Goal: Information Seeking & Learning: Learn about a topic

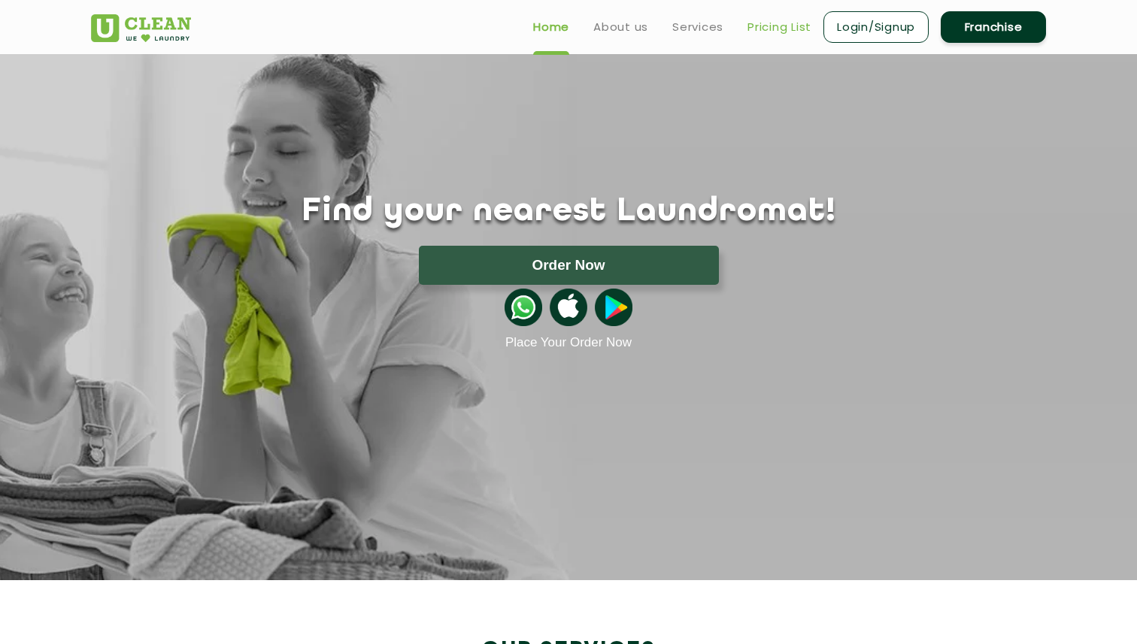
click at [757, 32] on link "Pricing List" at bounding box center [779, 27] width 64 height 18
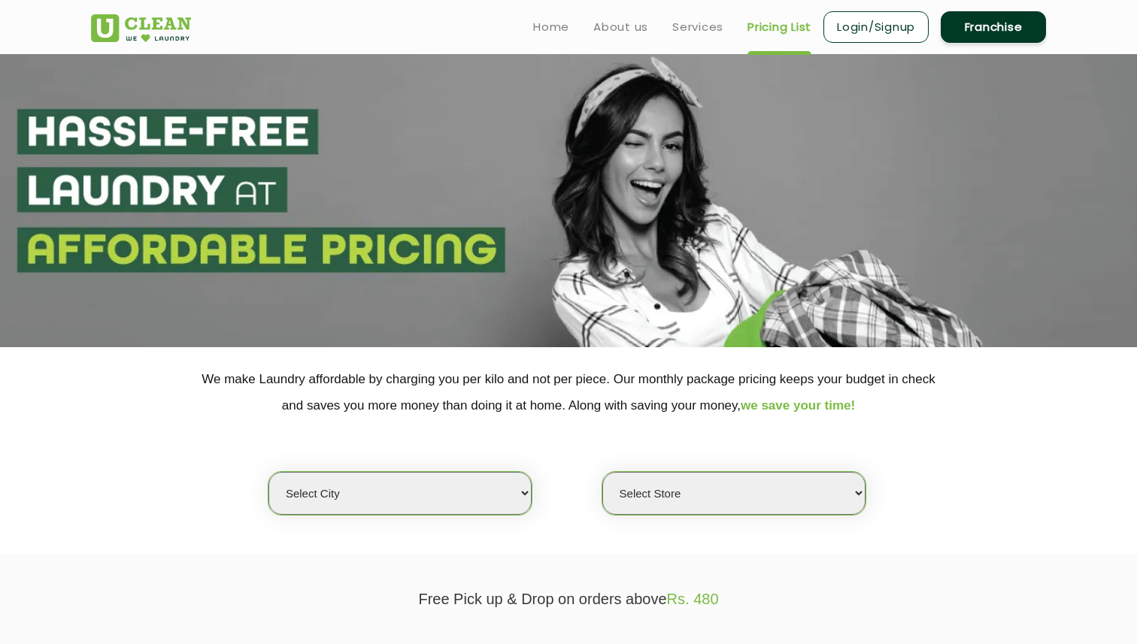
click at [365, 505] on select "Select city [GEOGRAPHIC_DATA] [GEOGRAPHIC_DATA] [GEOGRAPHIC_DATA] [GEOGRAPHIC_D…" at bounding box center [399, 493] width 263 height 43
select select "2"
click at [268, 472] on select "Select city [GEOGRAPHIC_DATA] [GEOGRAPHIC_DATA] [GEOGRAPHIC_DATA] [GEOGRAPHIC_D…" at bounding box center [399, 493] width 263 height 43
click at [732, 484] on select "Select Store" at bounding box center [733, 493] width 263 height 43
select select "485"
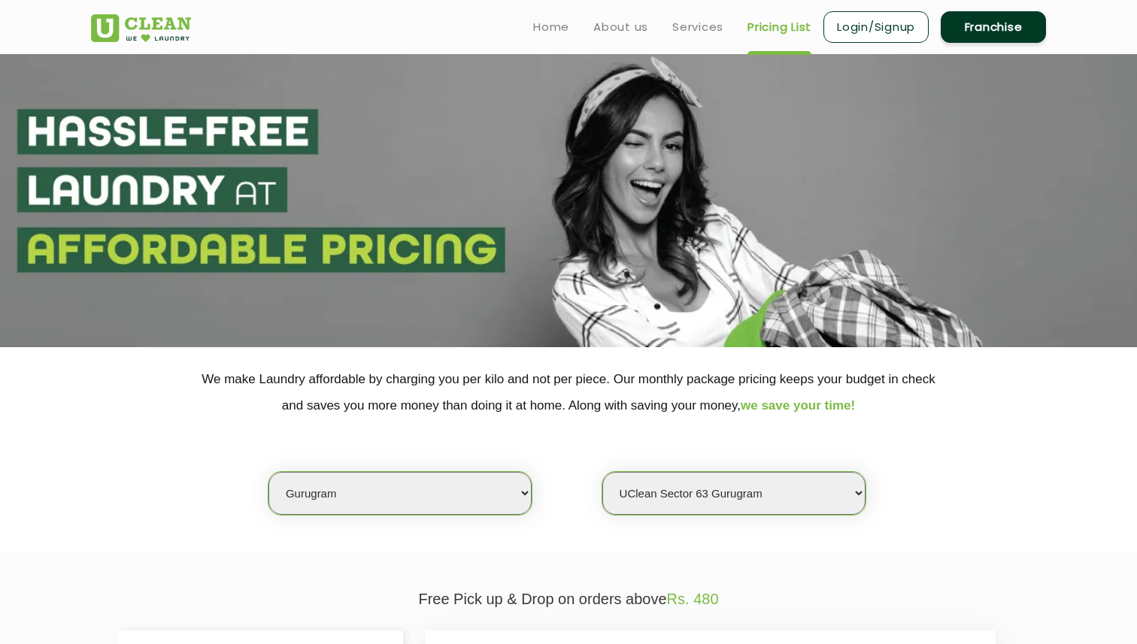
click at [602, 472] on select "Select Store [GEOGRAPHIC_DATA] Sector 66 [GEOGRAPHIC_DATA] Phase [GEOGRAPHIC_DA…" at bounding box center [733, 493] width 263 height 43
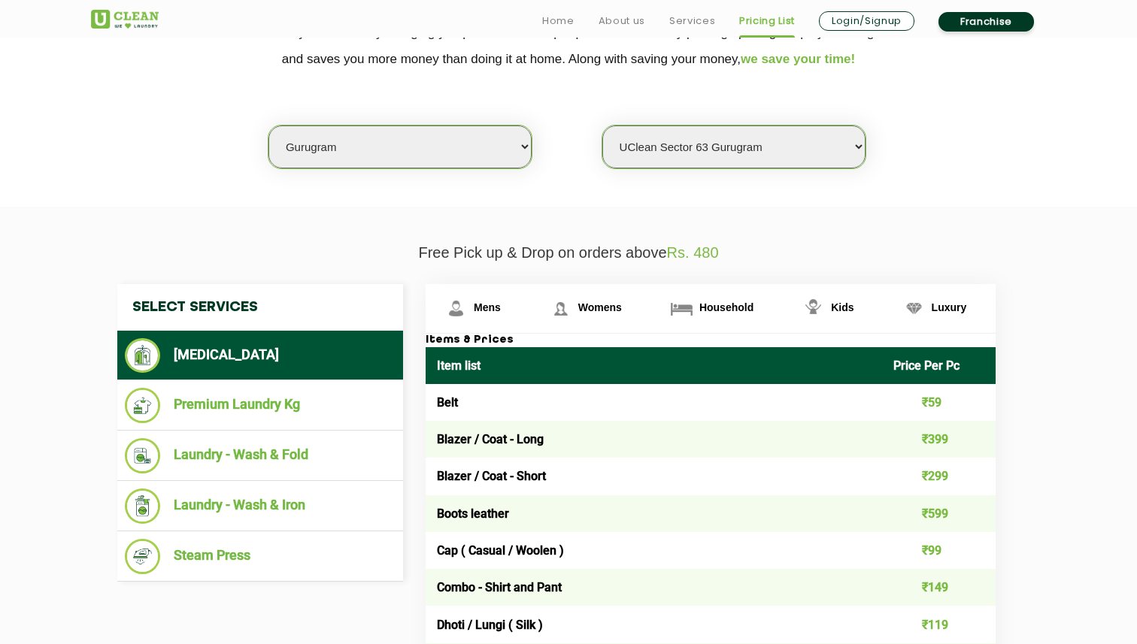
scroll to position [556, 0]
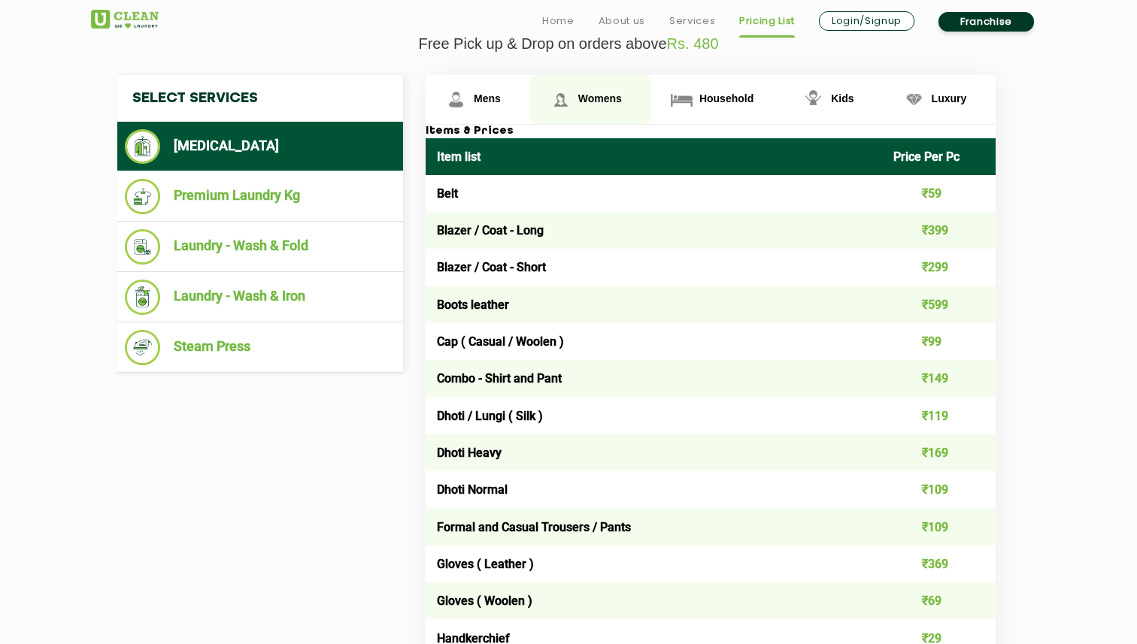
click at [585, 98] on span "Womens" at bounding box center [600, 98] width 44 height 12
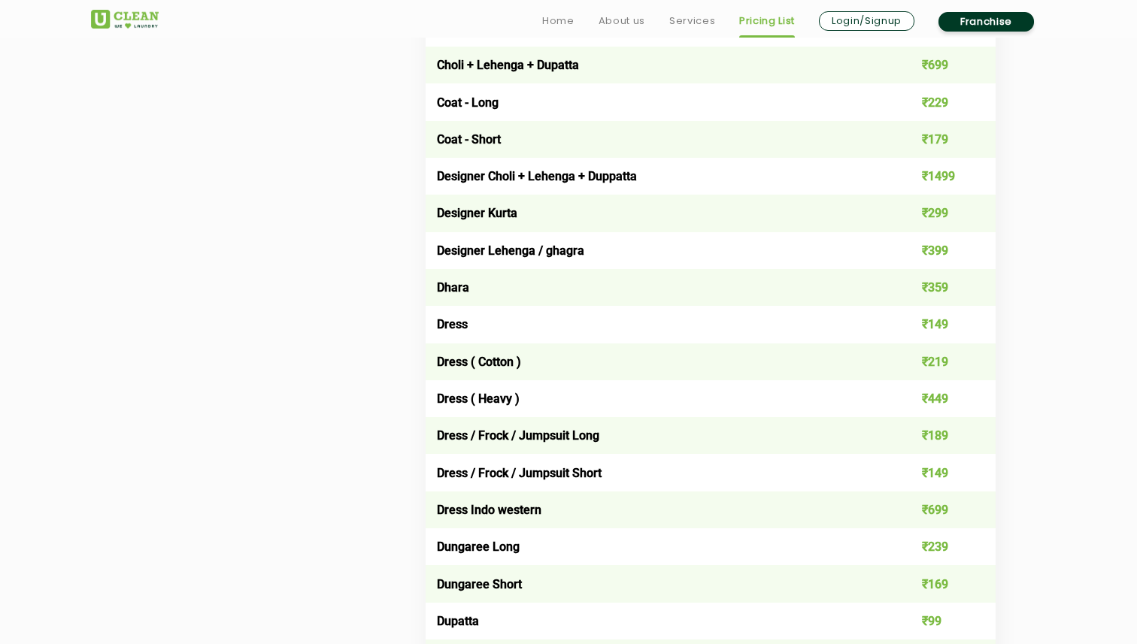
scroll to position [1099, 0]
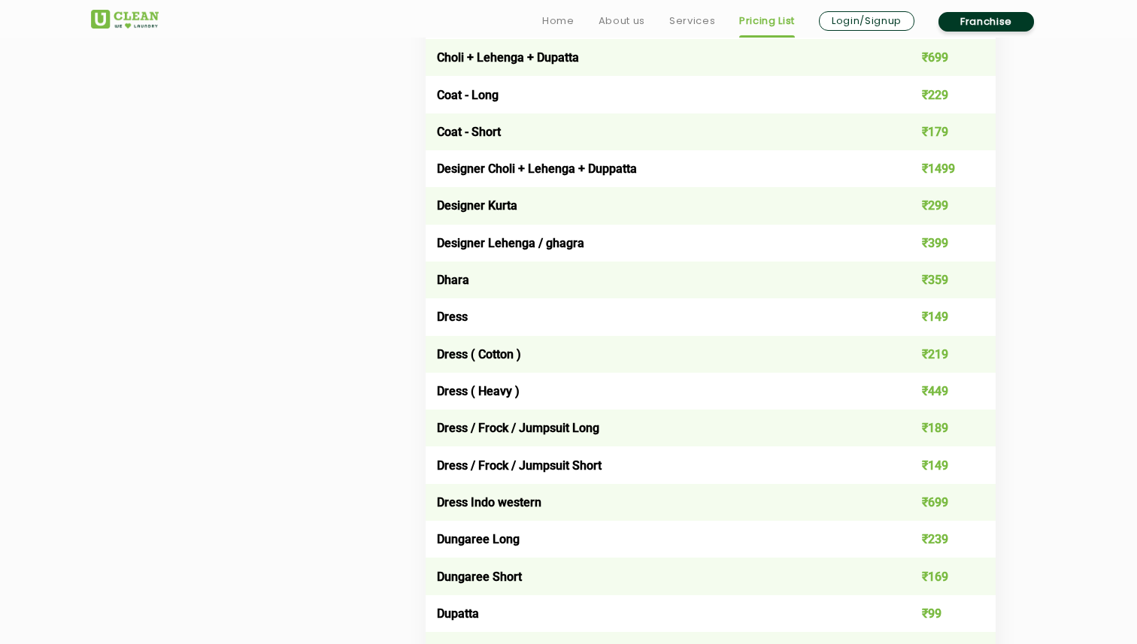
click at [486, 208] on td "Designer Kurta" at bounding box center [654, 205] width 456 height 37
click at [495, 212] on td "Designer Kurta" at bounding box center [654, 205] width 456 height 37
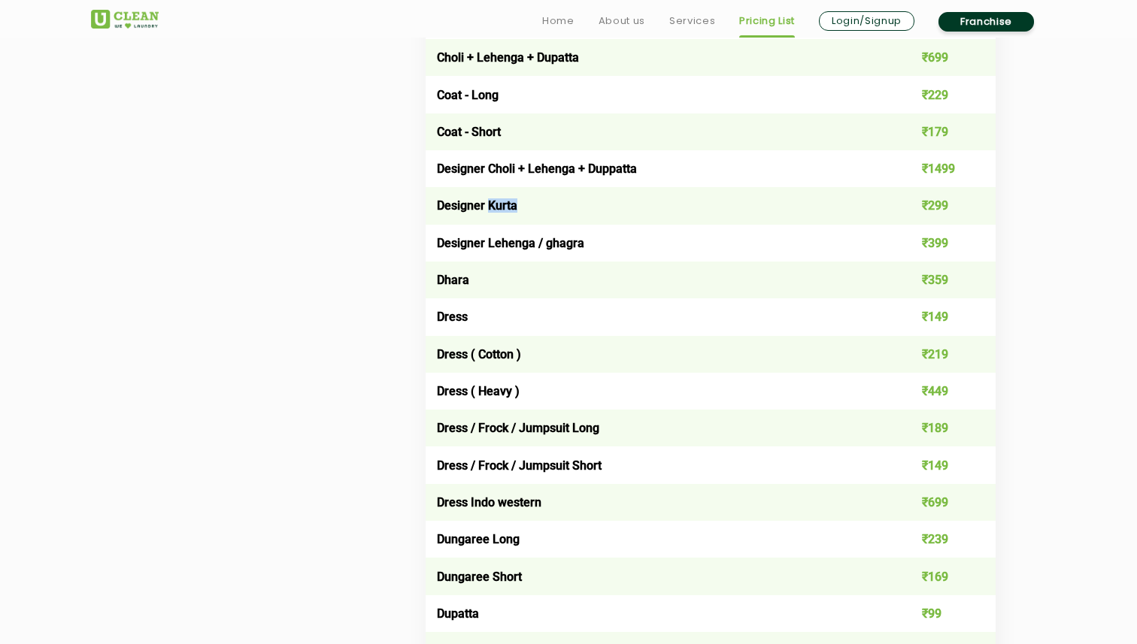
click at [495, 212] on td "Designer Kurta" at bounding box center [654, 205] width 456 height 37
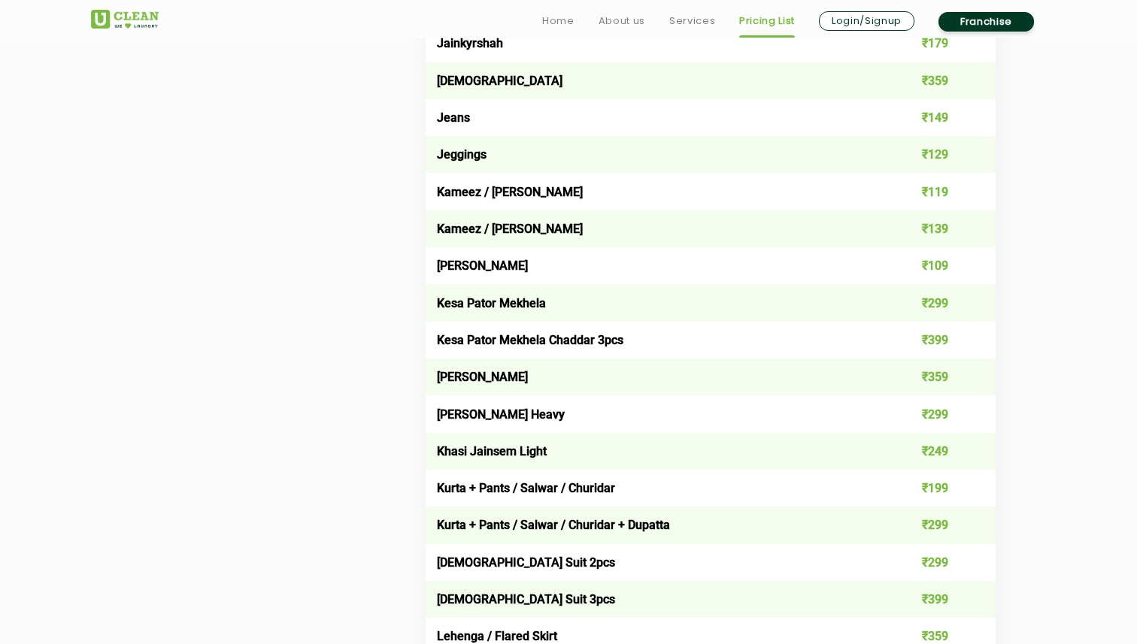
scroll to position [2561, 0]
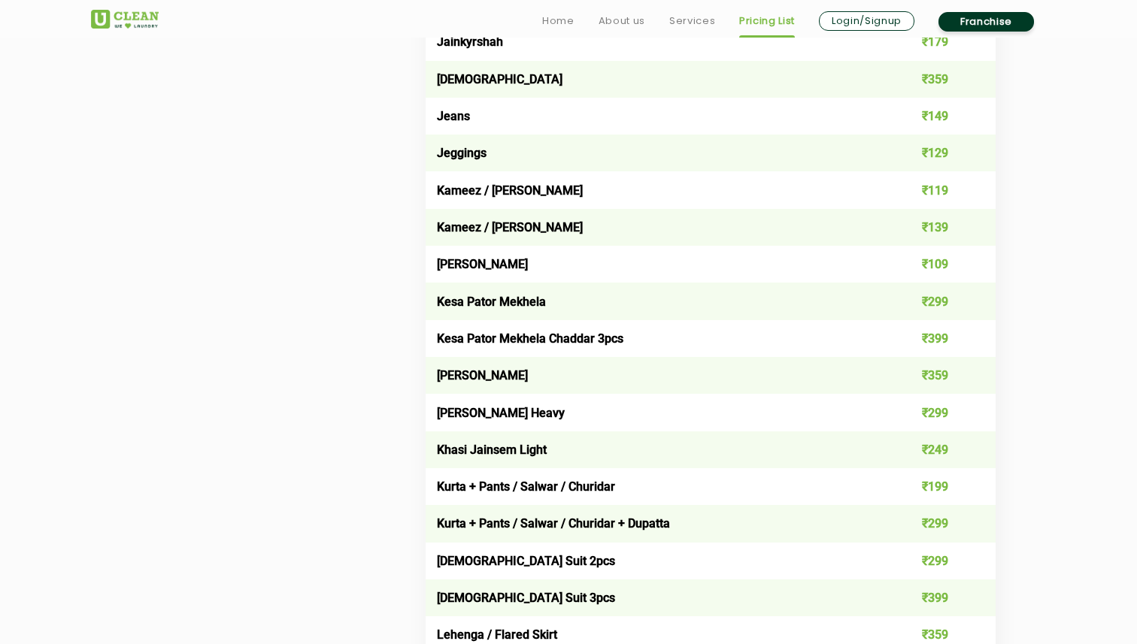
click at [514, 487] on td "Kurta + Pants / Salwar / Churidar" at bounding box center [654, 486] width 456 height 37
click at [520, 494] on td "Kurta + Pants / Salwar / Churidar" at bounding box center [654, 486] width 456 height 37
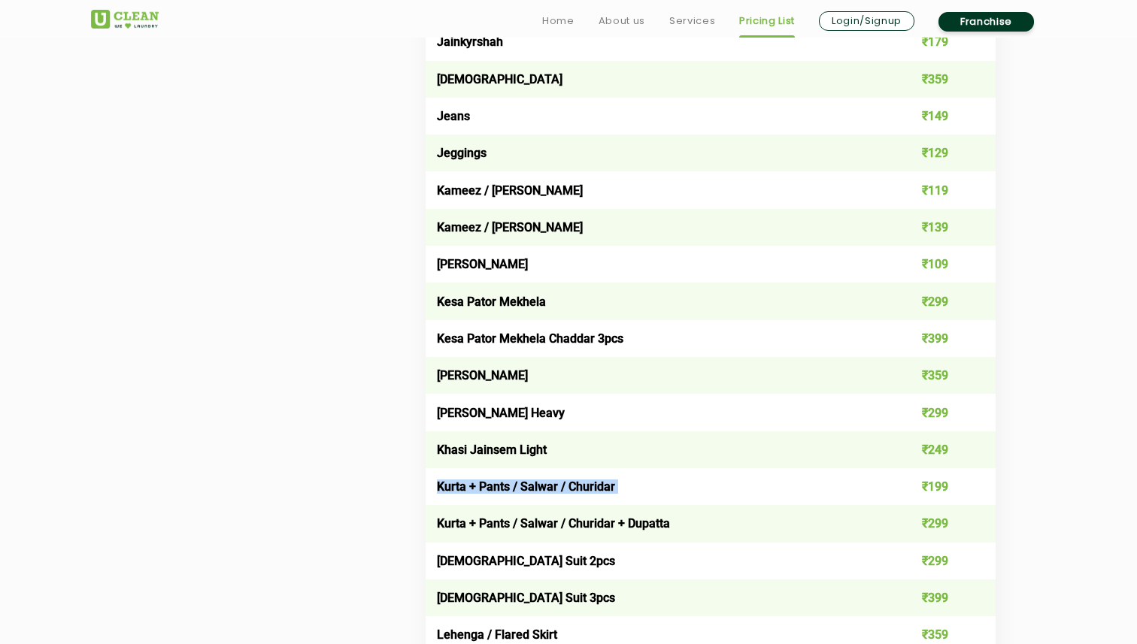
click at [520, 494] on td "Kurta + Pants / Salwar / Churidar" at bounding box center [654, 486] width 456 height 37
click at [527, 497] on td "Kurta + Pants / Salwar / Churidar" at bounding box center [654, 486] width 456 height 37
click at [535, 497] on td "Kurta + Pants / Salwar / Churidar" at bounding box center [654, 486] width 456 height 37
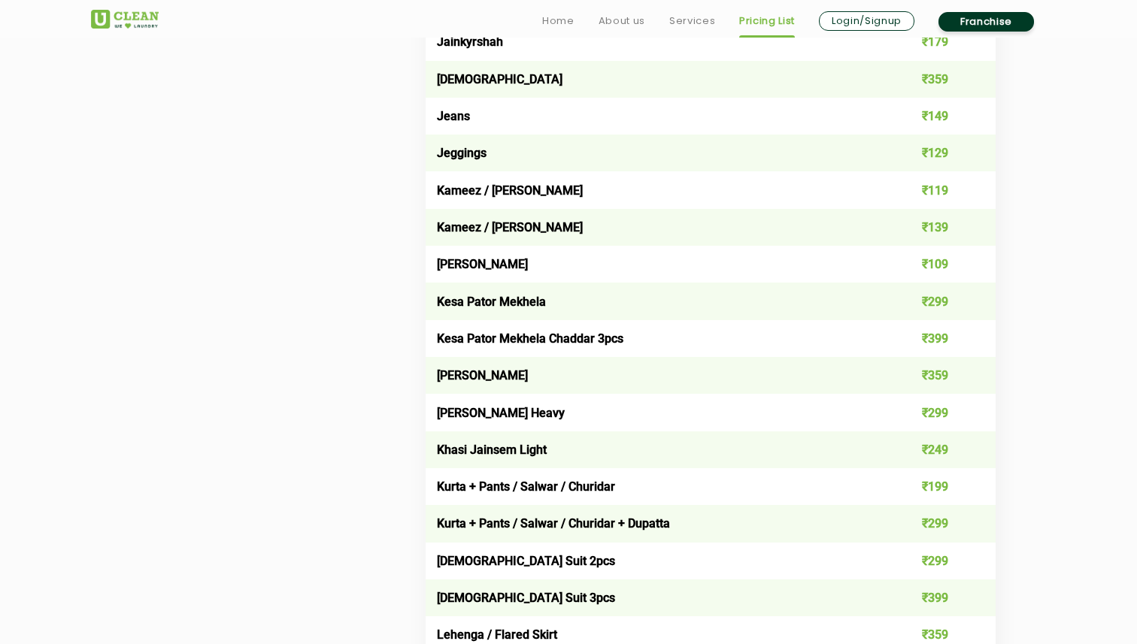
click at [535, 497] on td "Kurta + Pants / Salwar / Churidar" at bounding box center [654, 486] width 456 height 37
click at [537, 489] on td "Kurta + Pants / Salwar / Churidar" at bounding box center [654, 486] width 456 height 37
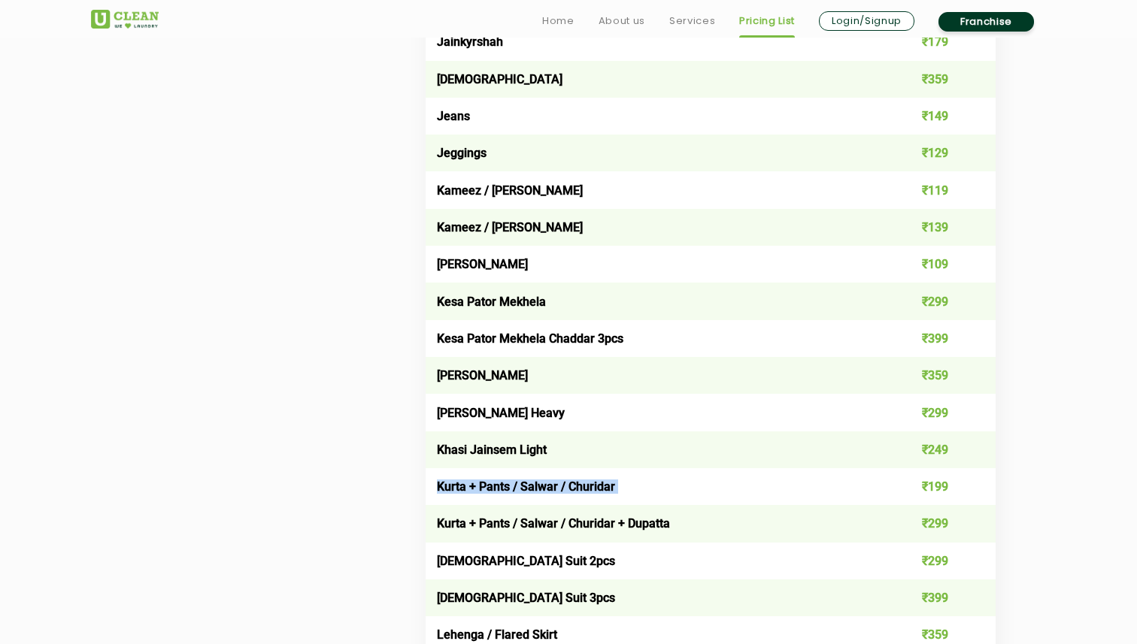
click at [539, 489] on td "Kurta + Pants / Salwar / Churidar" at bounding box center [654, 486] width 456 height 37
click at [544, 489] on td "Kurta + Pants / Salwar / Churidar" at bounding box center [654, 486] width 456 height 37
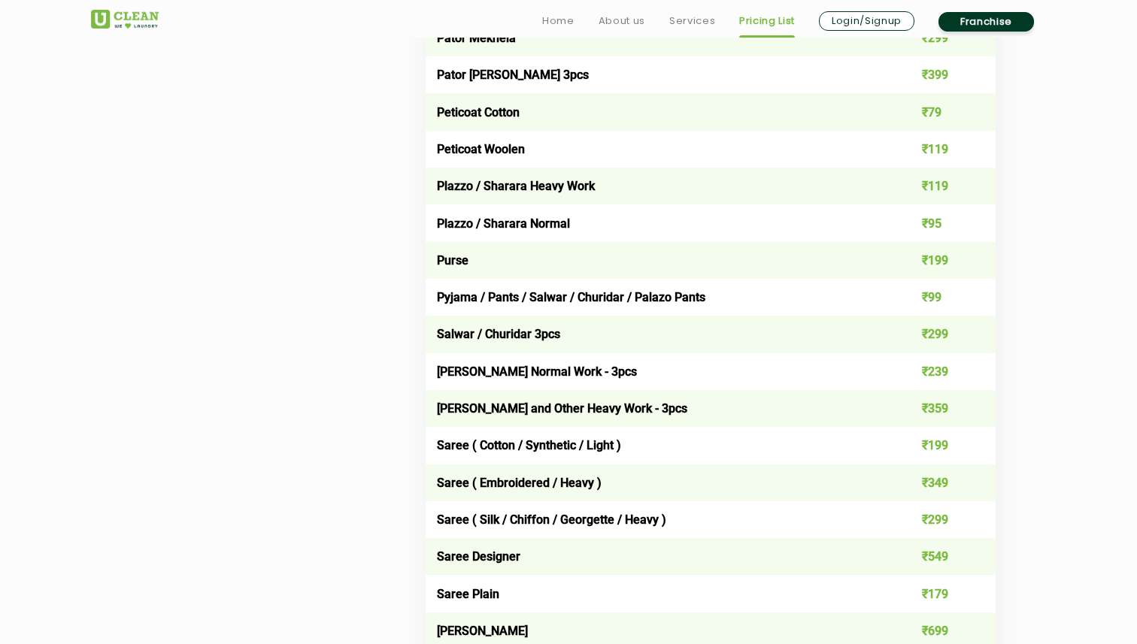
scroll to position [3944, 0]
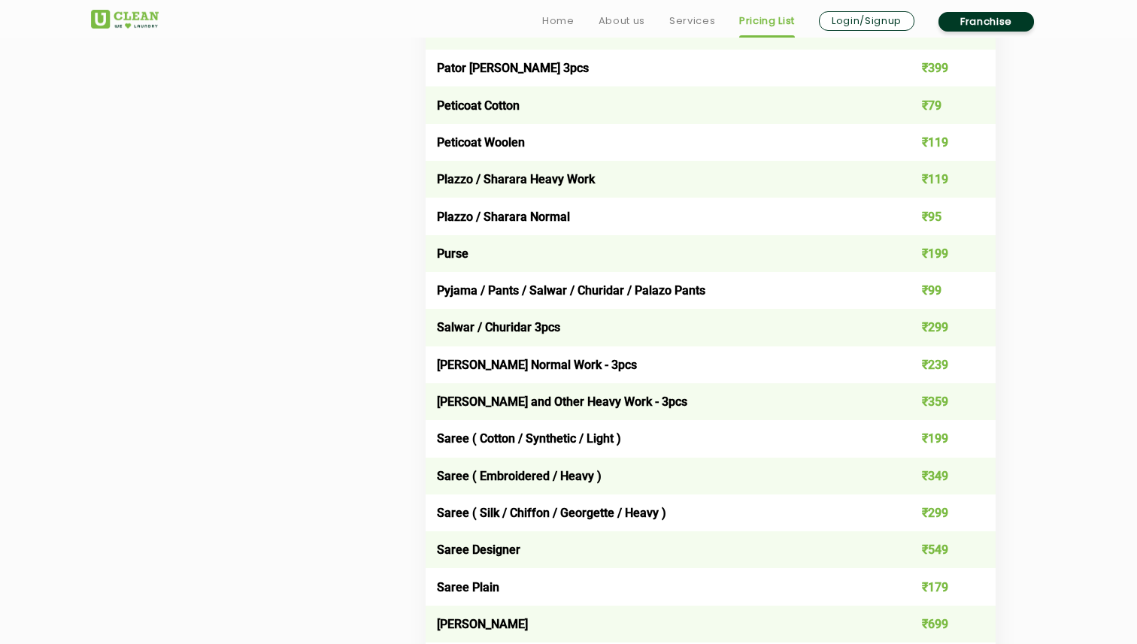
click at [572, 360] on td "[PERSON_NAME] Normal Work - 3pcs" at bounding box center [654, 365] width 456 height 37
click at [599, 369] on td "[PERSON_NAME] Normal Work - 3pcs" at bounding box center [654, 365] width 456 height 37
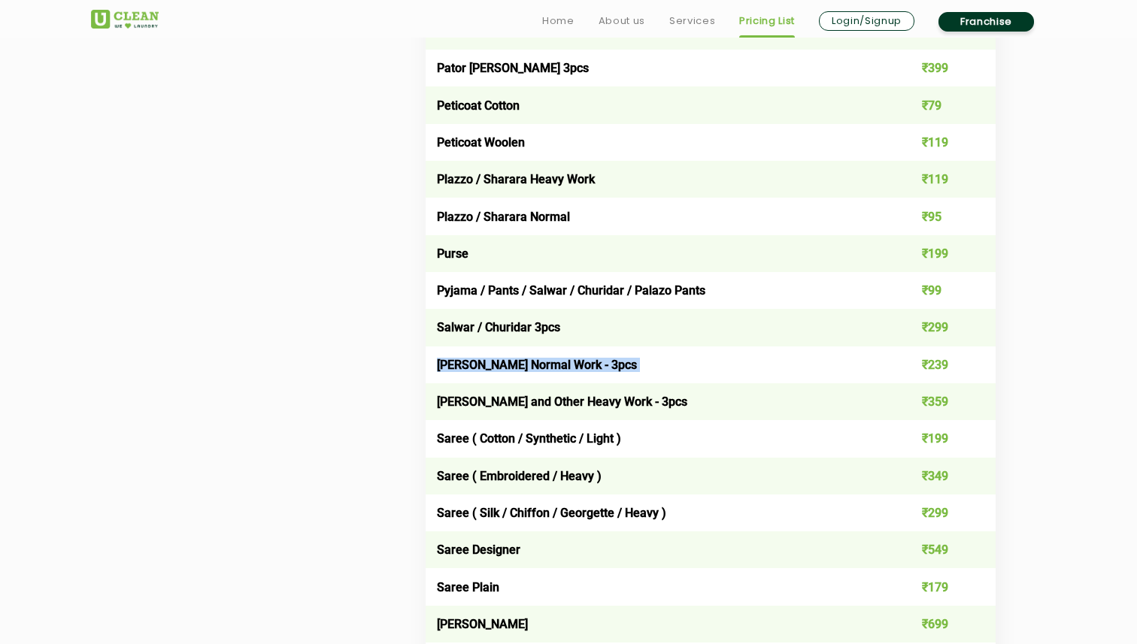
click at [601, 361] on td "[PERSON_NAME] Normal Work - 3pcs" at bounding box center [654, 365] width 456 height 37
click at [606, 361] on td "[PERSON_NAME] Normal Work - 3pcs" at bounding box center [654, 365] width 456 height 37
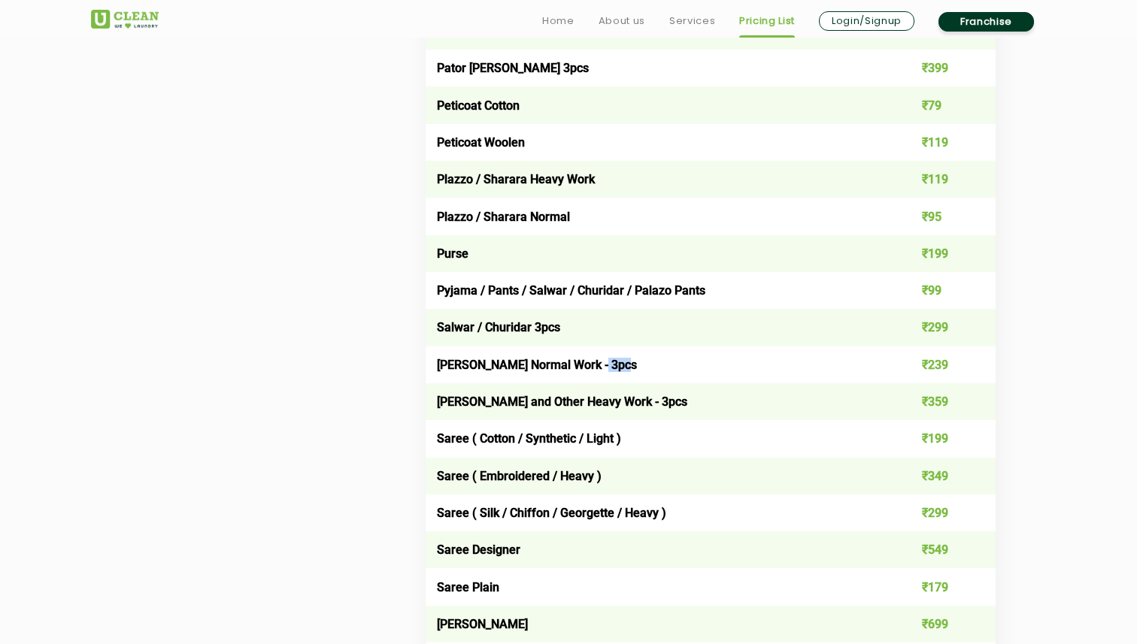
click at [606, 361] on td "[PERSON_NAME] Normal Work - 3pcs" at bounding box center [654, 365] width 456 height 37
click at [620, 362] on td "[PERSON_NAME] Normal Work - 3pcs" at bounding box center [654, 365] width 456 height 37
click at [604, 363] on td "[PERSON_NAME] Normal Work - 3pcs" at bounding box center [654, 365] width 456 height 37
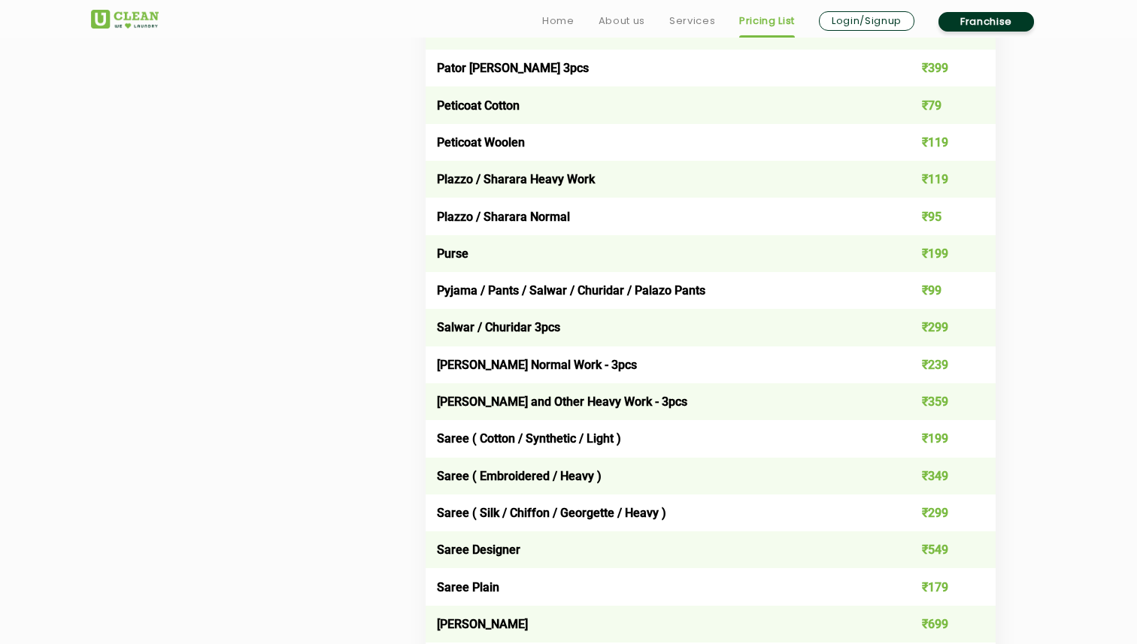
click at [604, 363] on td "[PERSON_NAME] Normal Work - 3pcs" at bounding box center [654, 365] width 456 height 37
click at [617, 370] on td "[PERSON_NAME] Normal Work - 3pcs" at bounding box center [654, 365] width 456 height 37
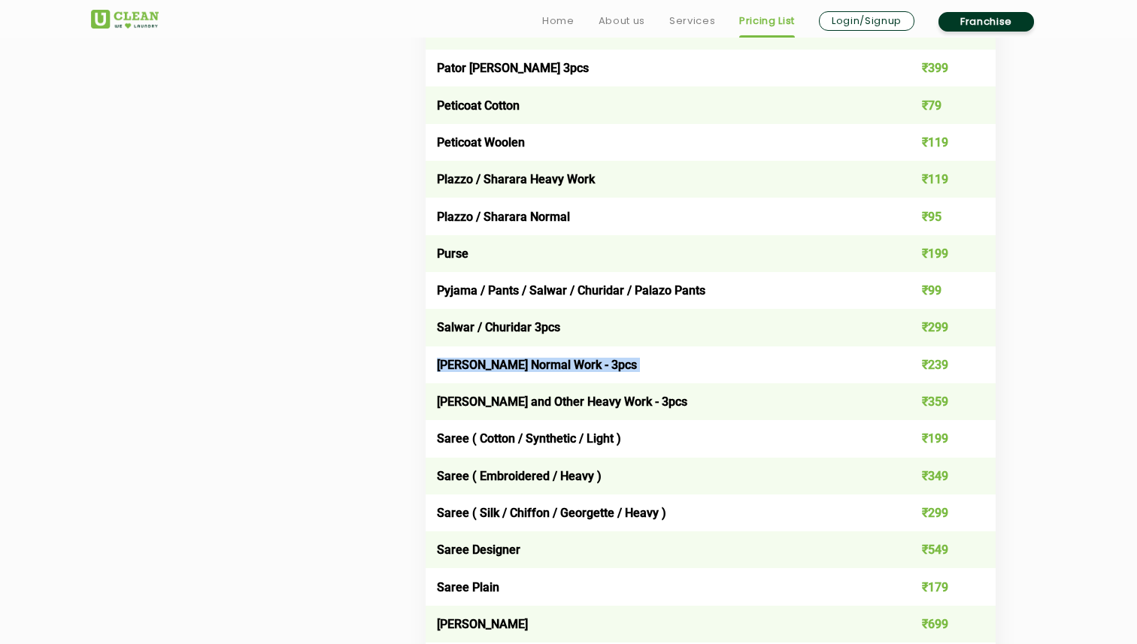
click at [612, 367] on td "[PERSON_NAME] Normal Work - 3pcs" at bounding box center [654, 365] width 456 height 37
click at [629, 369] on td "[PERSON_NAME] Normal Work - 3pcs" at bounding box center [654, 365] width 456 height 37
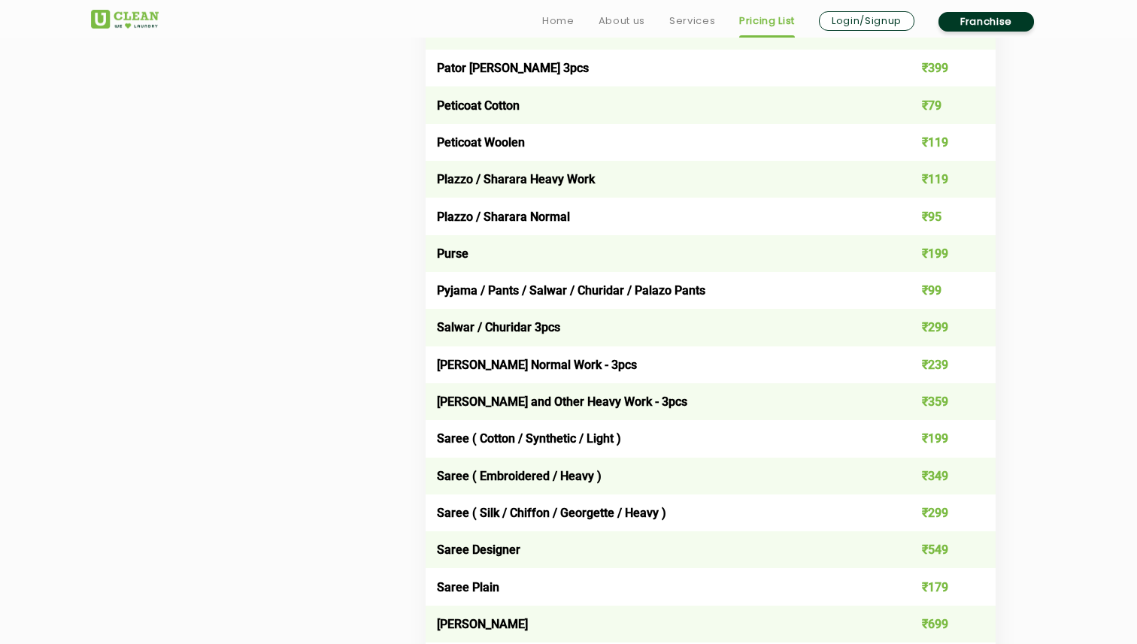
click at [629, 369] on td "[PERSON_NAME] Normal Work - 3pcs" at bounding box center [654, 365] width 456 height 37
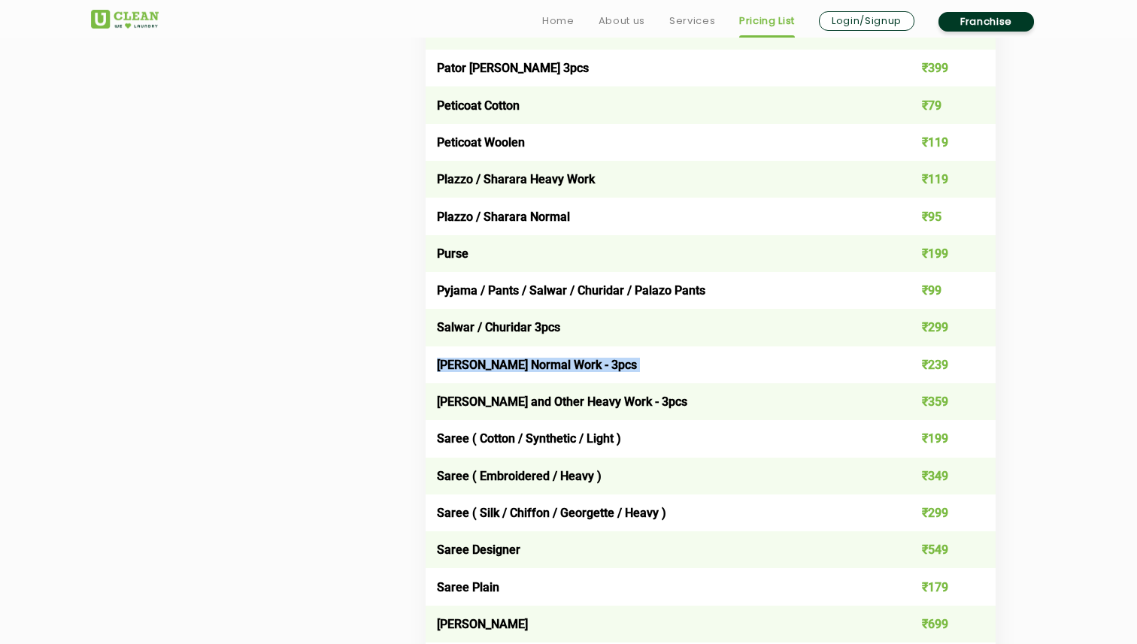
click at [644, 383] on td "[PERSON_NAME] and Other Heavy Work - 3pcs" at bounding box center [654, 401] width 456 height 37
click at [648, 406] on td "[PERSON_NAME] and Other Heavy Work - 3pcs" at bounding box center [654, 401] width 456 height 37
click at [669, 407] on td "[PERSON_NAME] and Other Heavy Work - 3pcs" at bounding box center [654, 401] width 456 height 37
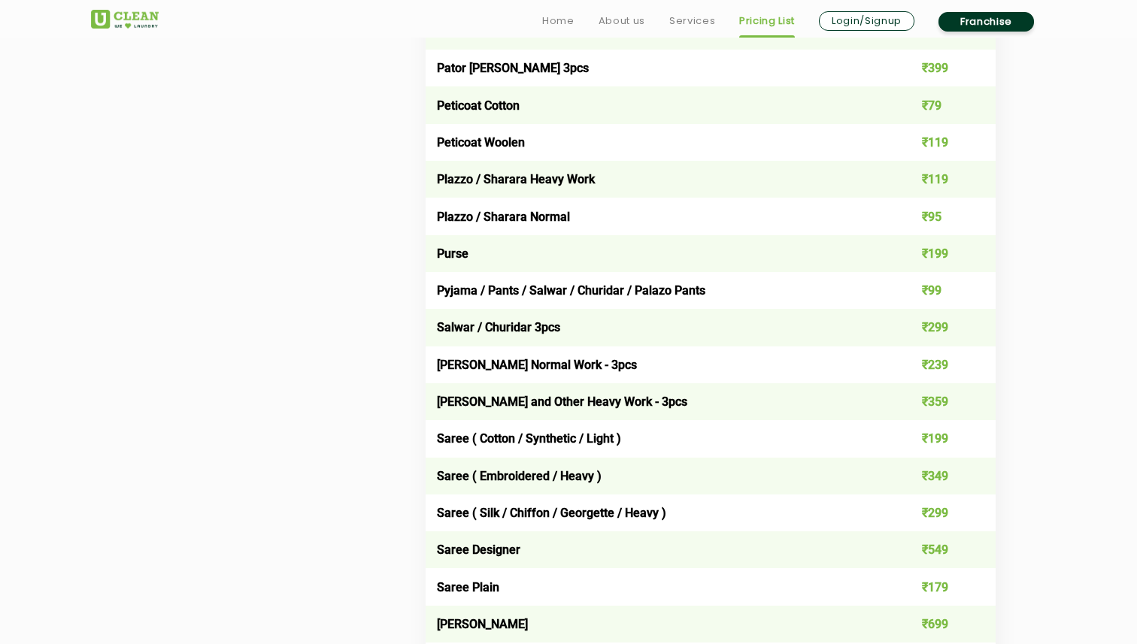
click at [669, 407] on td "[PERSON_NAME] and Other Heavy Work - 3pcs" at bounding box center [654, 401] width 456 height 37
click at [678, 470] on td "Saree ( Embroidered / Heavy )" at bounding box center [654, 476] width 456 height 37
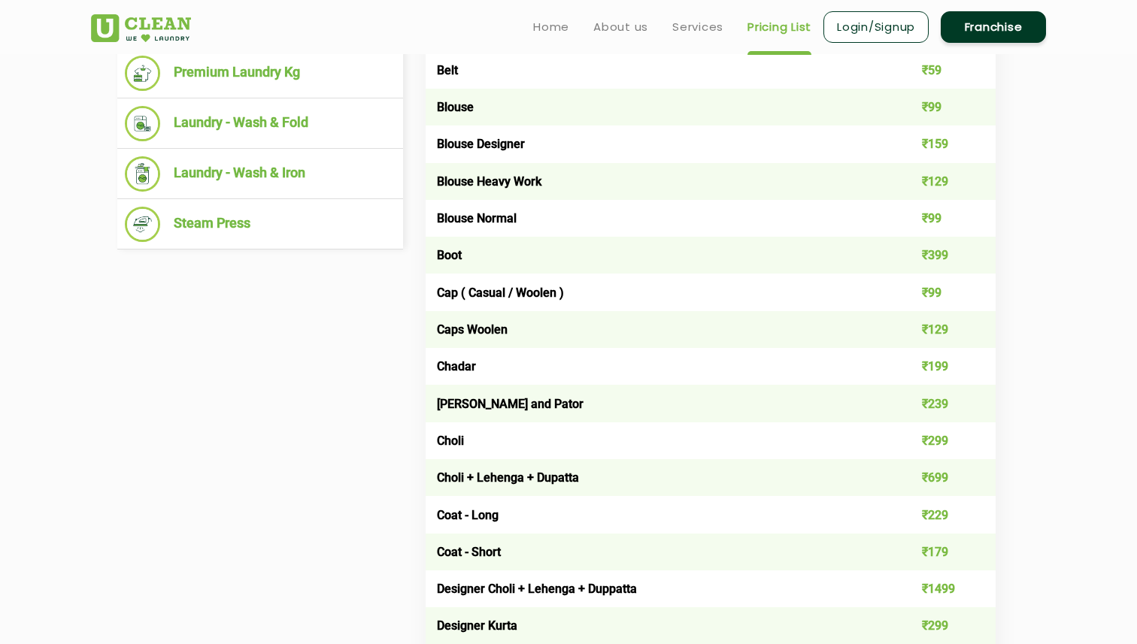
scroll to position [256, 0]
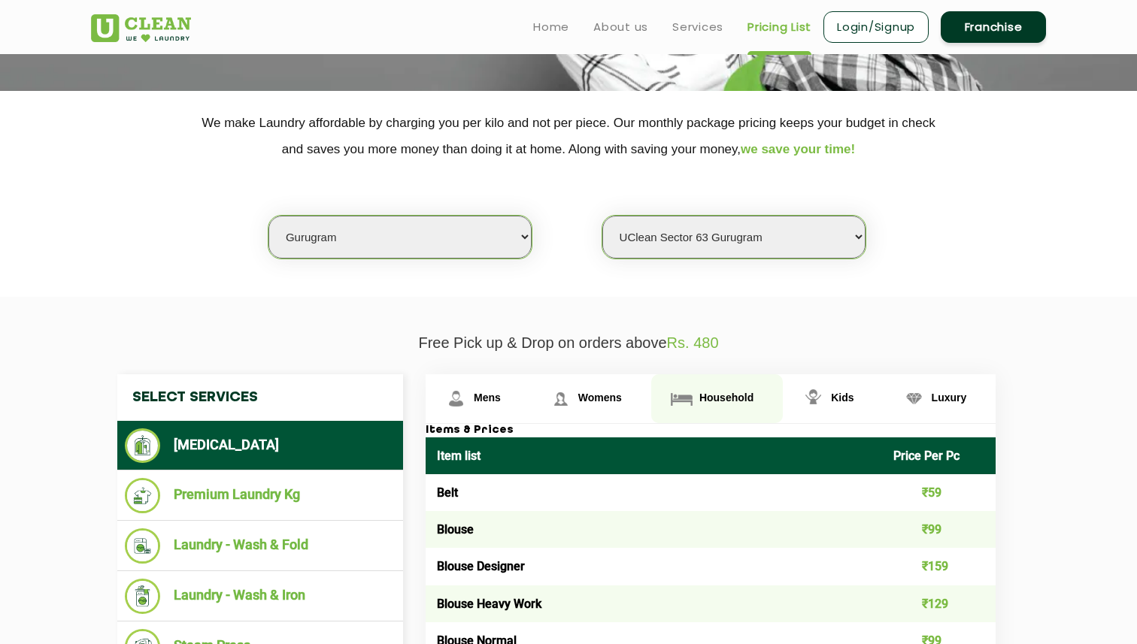
click at [742, 408] on link "Household" at bounding box center [717, 398] width 132 height 49
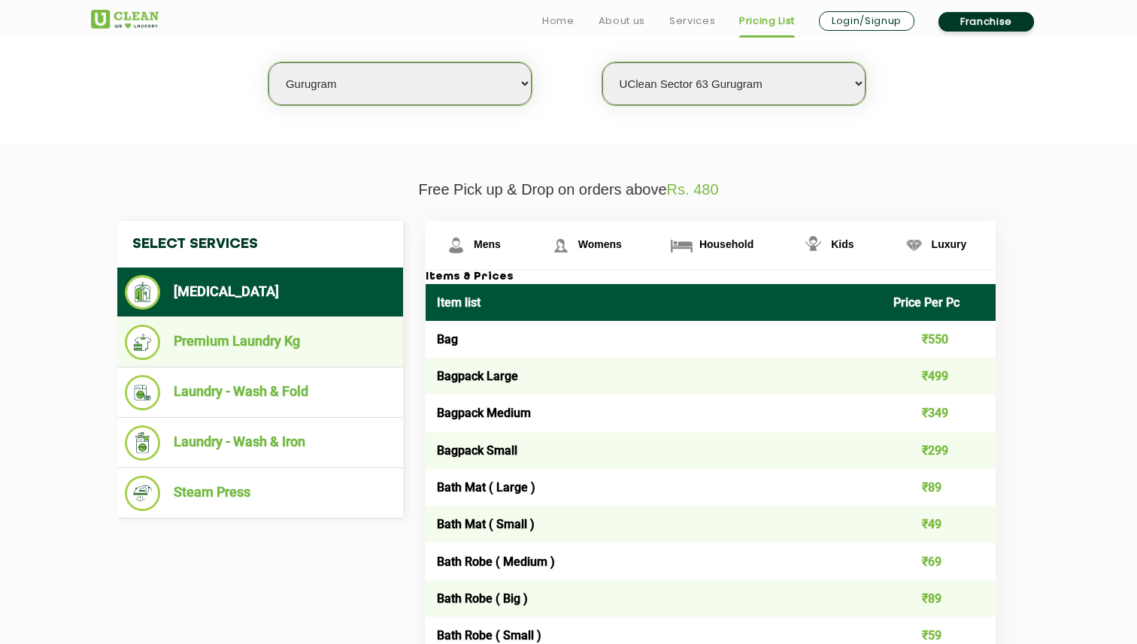
scroll to position [428, 0]
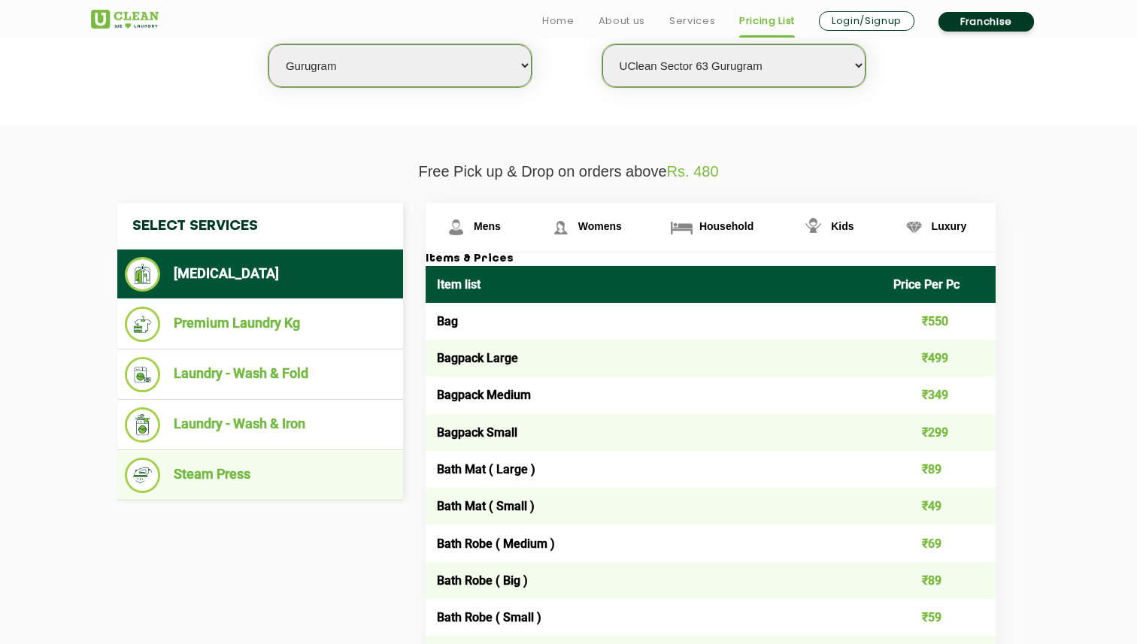
click at [286, 488] on li "Steam Press" at bounding box center [260, 475] width 271 height 35
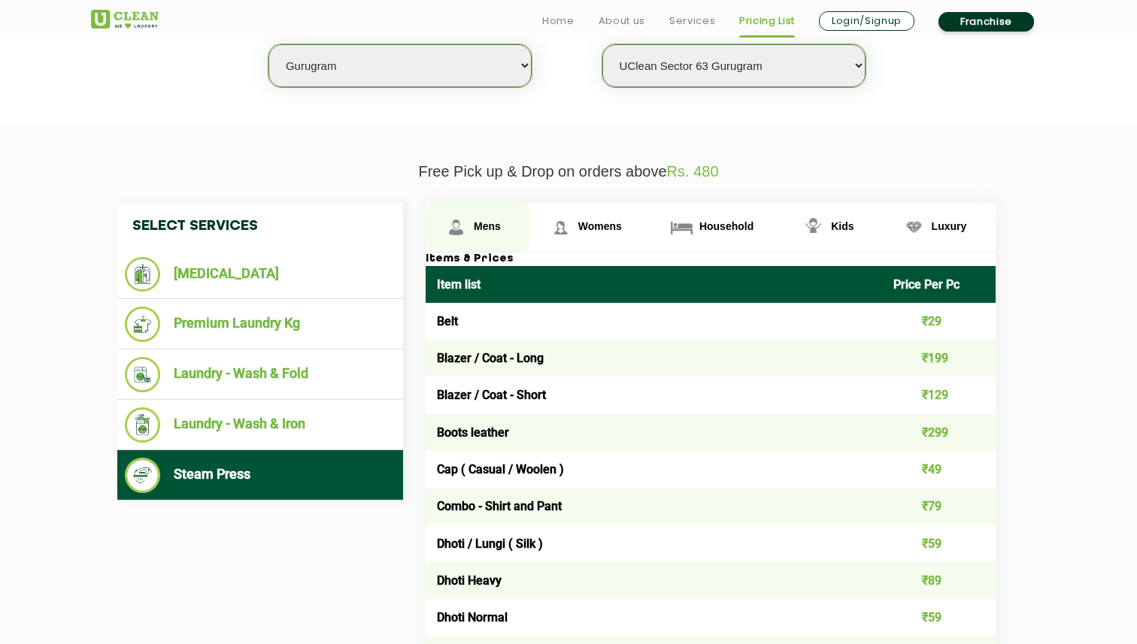
click at [489, 215] on link "Mens" at bounding box center [478, 227] width 105 height 49
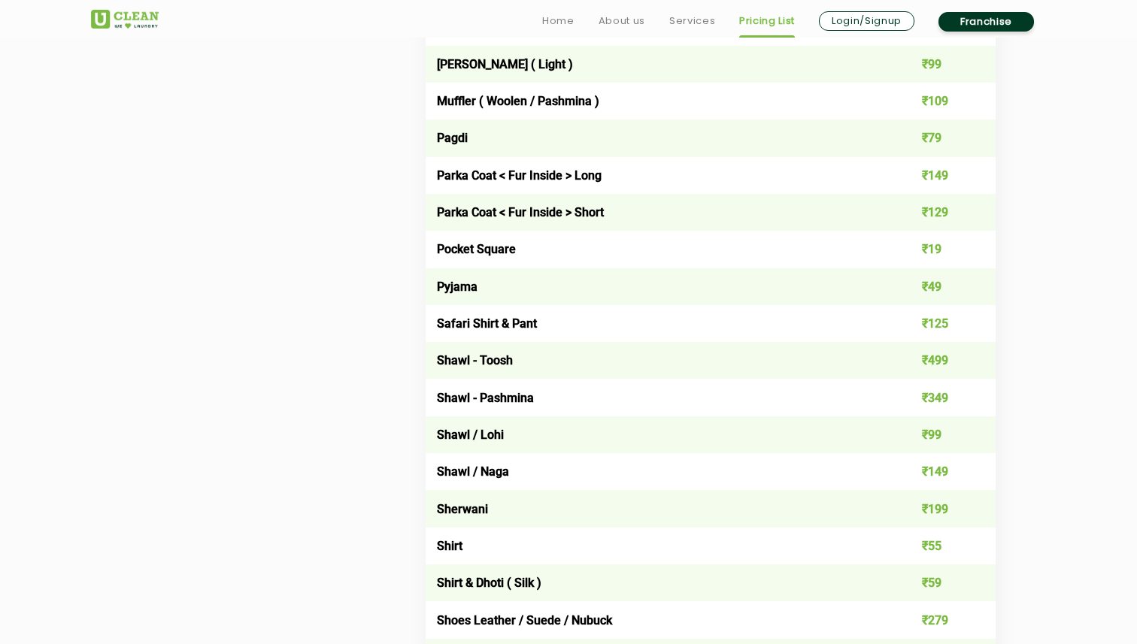
scroll to position [1761, 0]
click at [925, 540] on td "₹55" at bounding box center [939, 545] width 114 height 37
click at [932, 543] on td "₹55" at bounding box center [939, 545] width 114 height 37
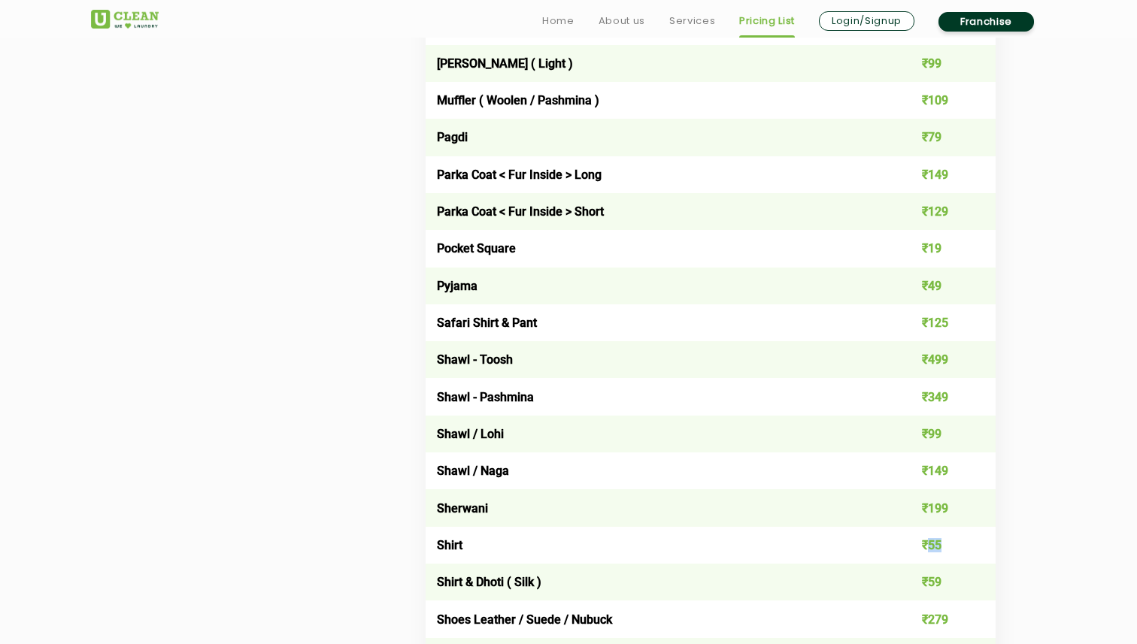
click at [932, 543] on td "₹55" at bounding box center [939, 545] width 114 height 37
click at [934, 550] on td "₹55" at bounding box center [939, 545] width 114 height 37
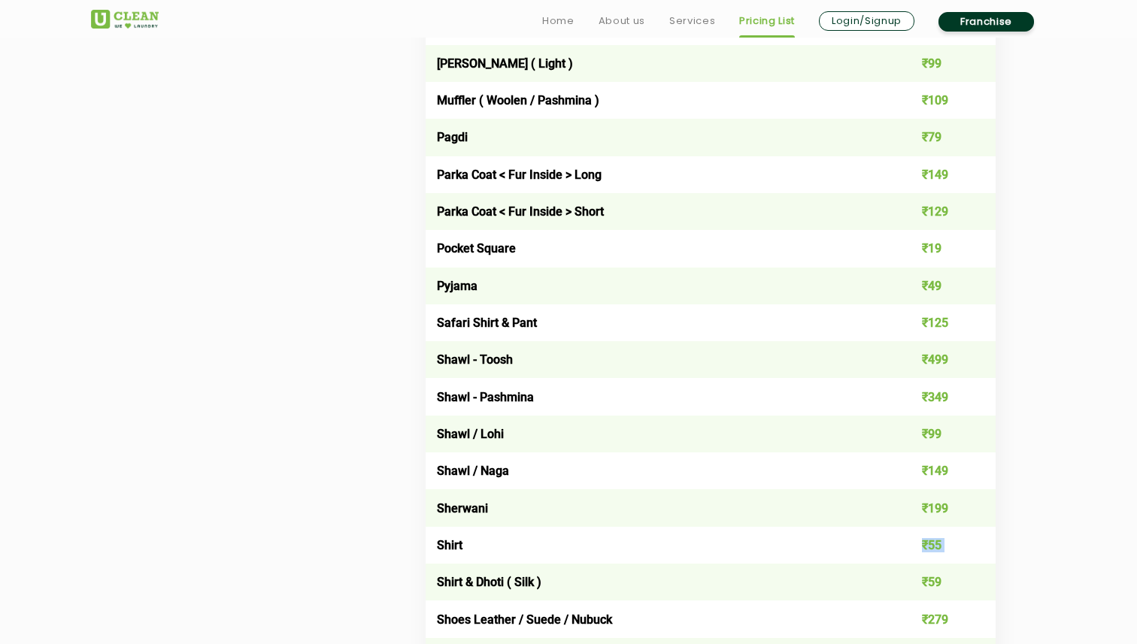
click at [929, 535] on td "₹55" at bounding box center [939, 545] width 114 height 37
click at [936, 541] on td "₹55" at bounding box center [939, 545] width 114 height 37
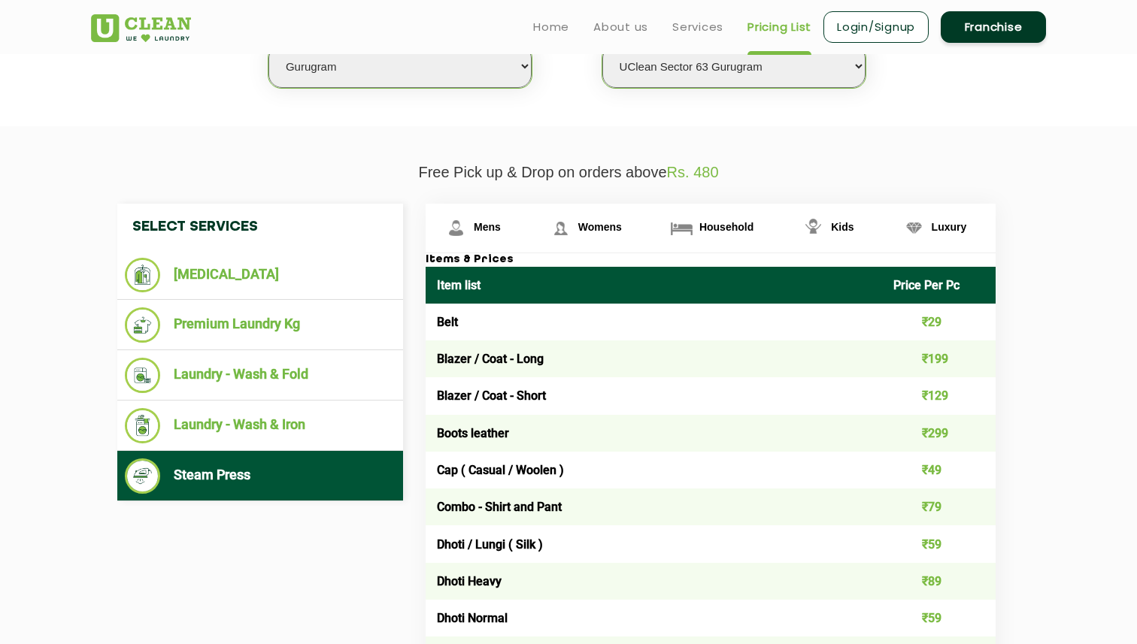
scroll to position [0, 0]
